Goal: Task Accomplishment & Management: Complete application form

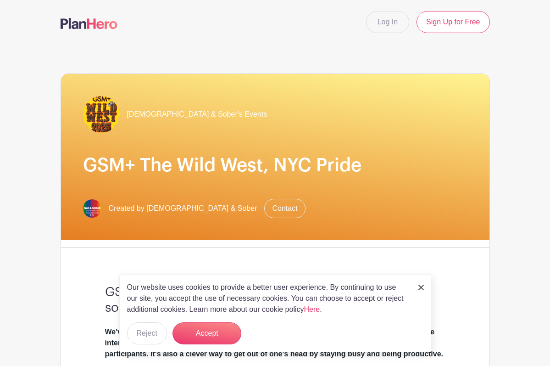
click at [87, 28] on img at bounding box center [89, 23] width 57 height 11
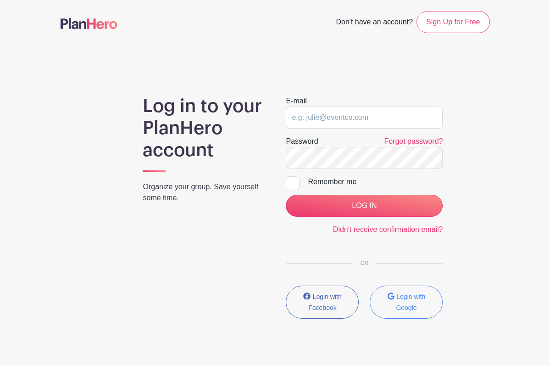
click at [87, 28] on img at bounding box center [89, 23] width 57 height 11
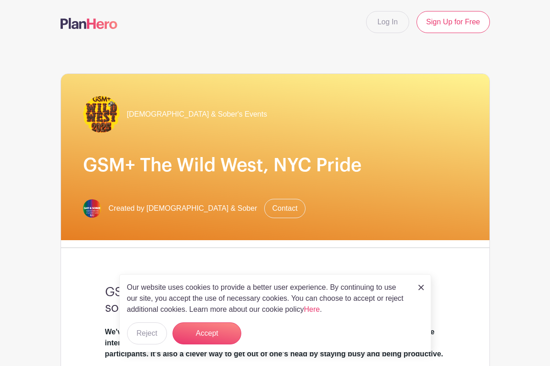
click at [91, 29] on img at bounding box center [89, 23] width 57 height 11
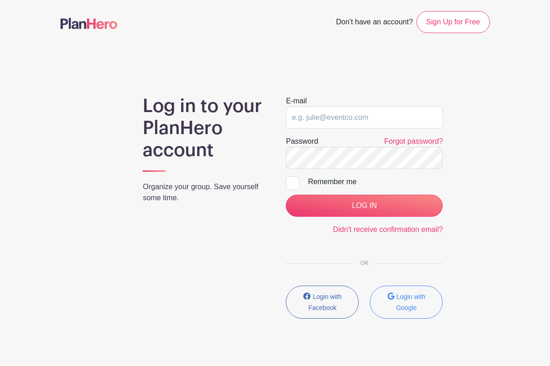
click at [383, 19] on span "Don't have an account?" at bounding box center [374, 23] width 77 height 20
click at [406, 23] on span "Don't have an account?" at bounding box center [374, 23] width 77 height 20
click at [436, 26] on link "Sign Up for Free" at bounding box center [453, 22] width 73 height 22
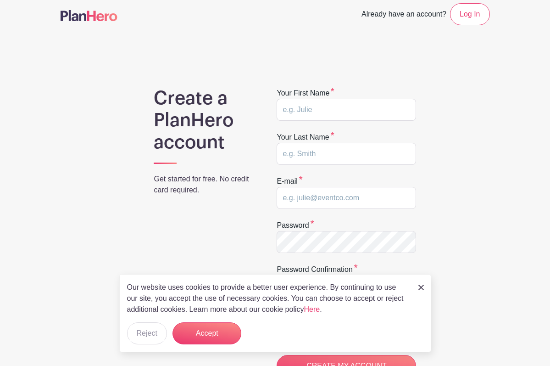
scroll to position [11, 0]
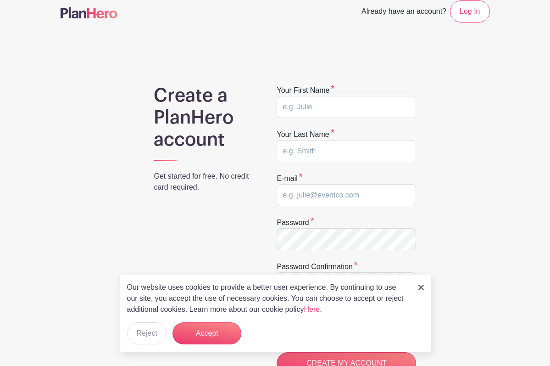
click at [88, 4] on div "Already have an account? Log In" at bounding box center [275, 11] width 441 height 22
click at [89, 4] on div "Already have an account? Log In" at bounding box center [275, 11] width 441 height 22
click at [94, 15] on img at bounding box center [89, 12] width 57 height 11
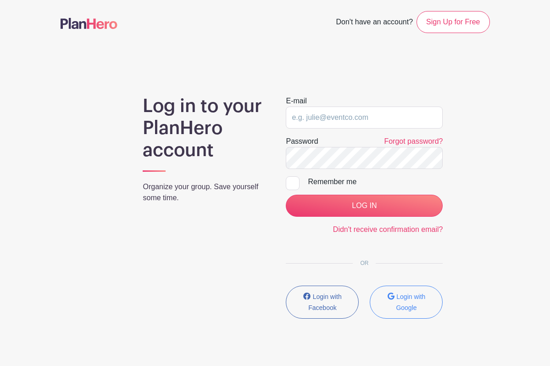
click at [94, 15] on div "Don't have an account? Sign Up for Free" at bounding box center [275, 22] width 441 height 22
click at [159, 42] on nav "Don't have an account? Sign Up for Free" at bounding box center [275, 22] width 550 height 44
click at [115, 40] on nav "Don't have an account? Sign Up for Free" at bounding box center [275, 22] width 550 height 44
